Goal: Navigation & Orientation: Find specific page/section

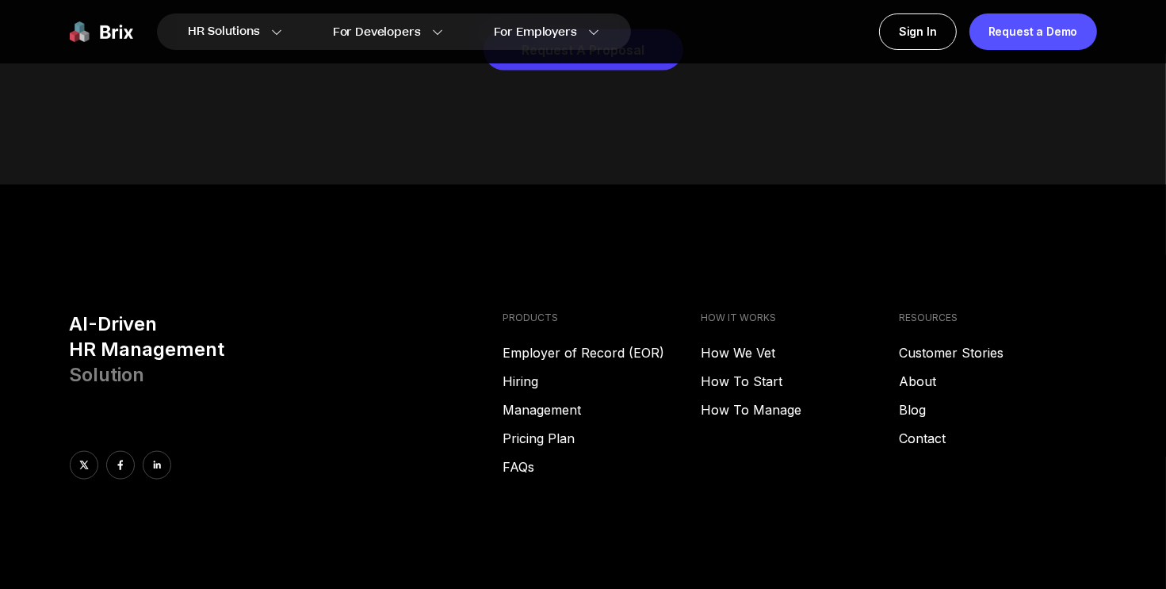
scroll to position [8128, 0]
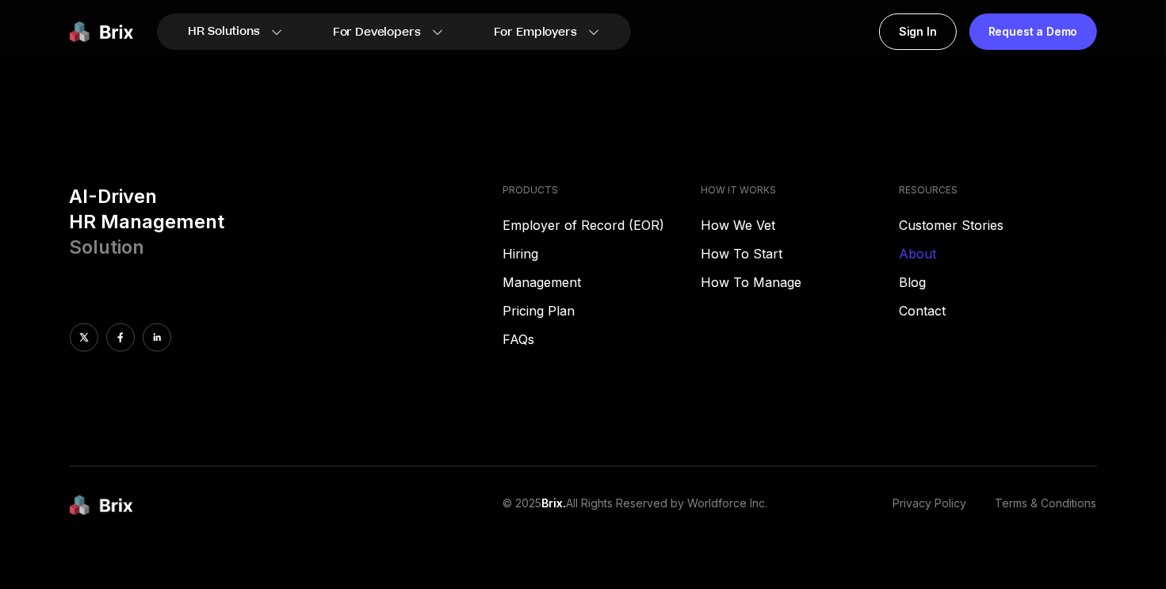
click at [936, 244] on link "About" at bounding box center [998, 253] width 198 height 19
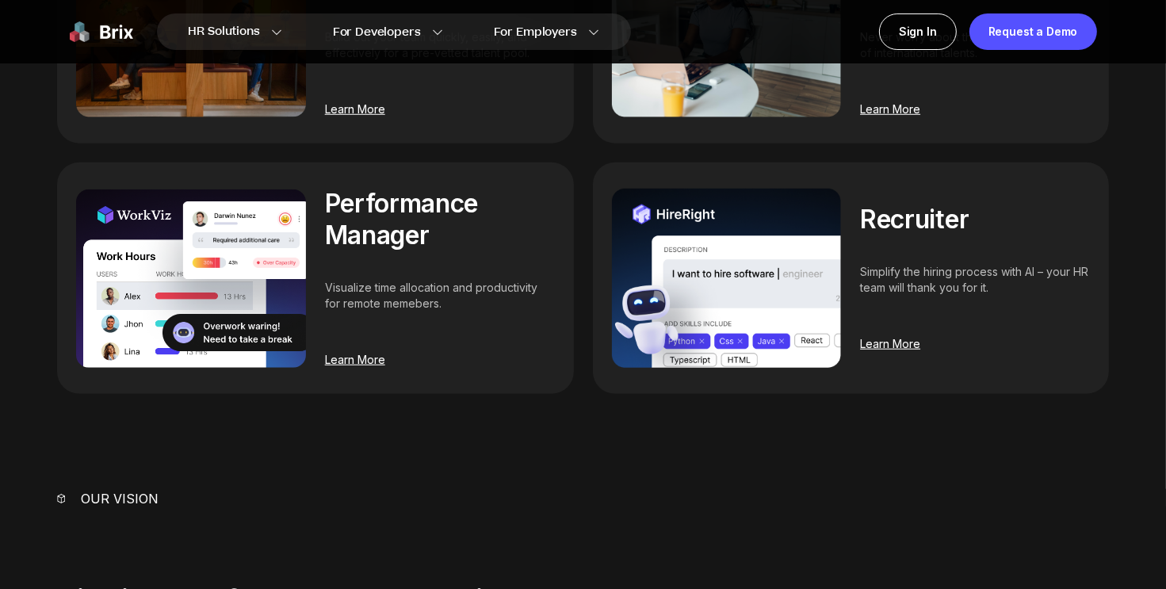
scroll to position [1363, 0]
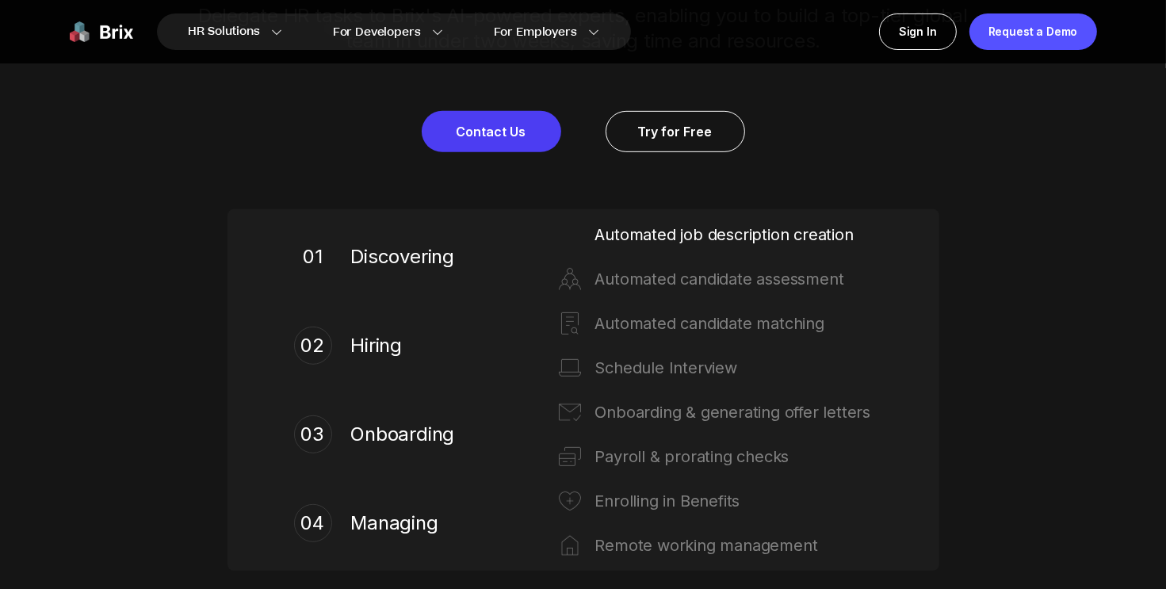
scroll to position [745, 0]
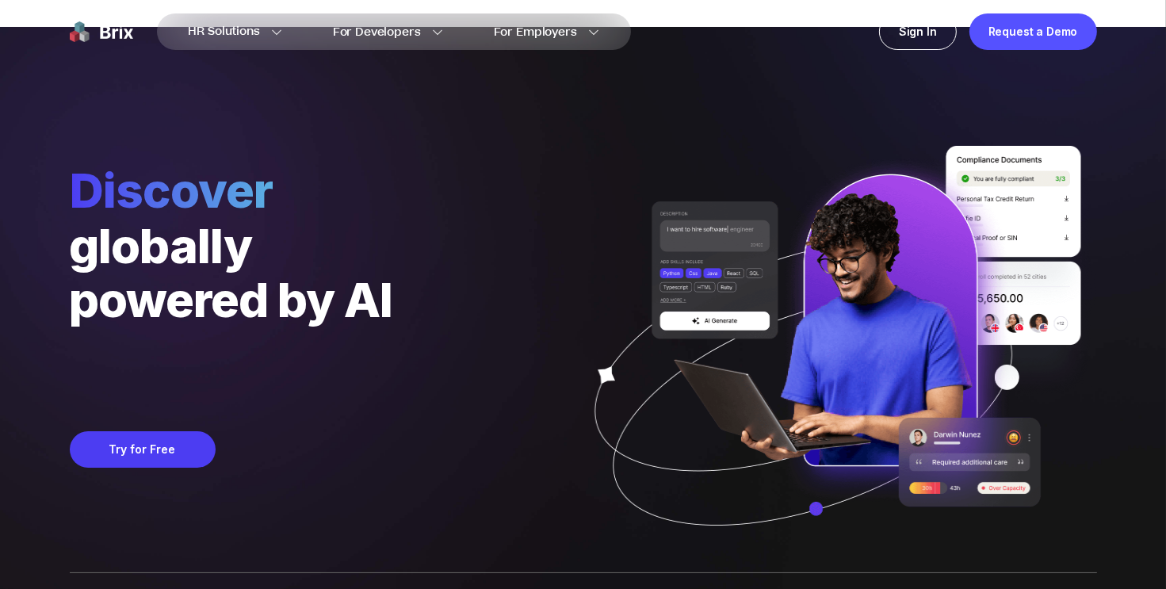
scroll to position [0, 0]
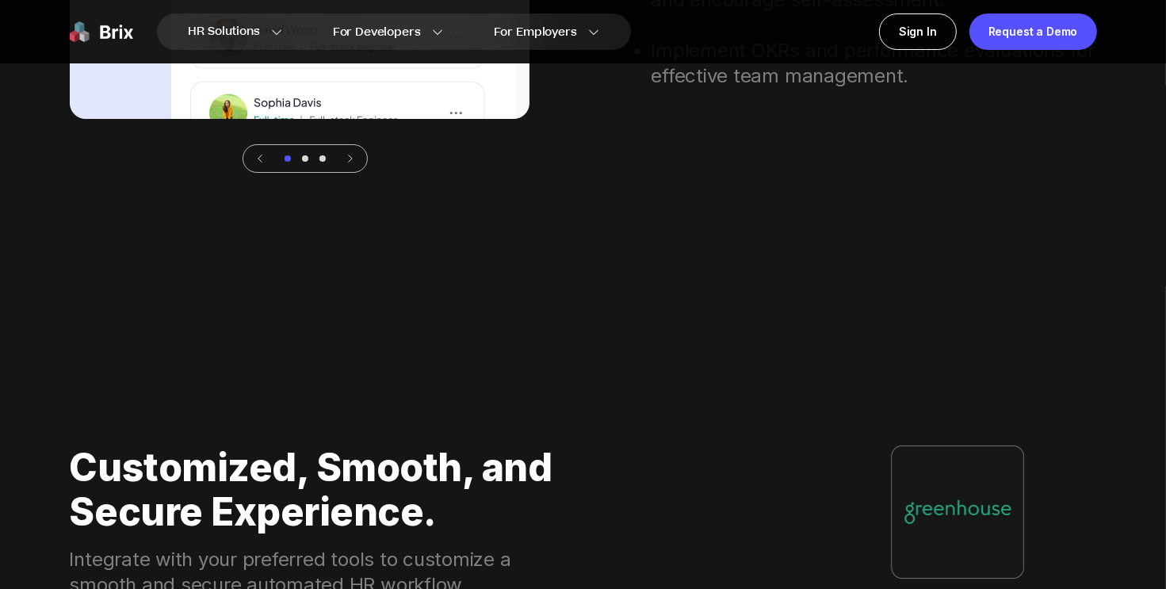
scroll to position [5776, 0]
